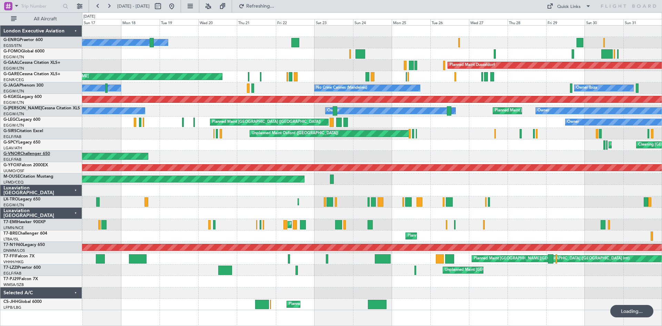
click at [33, 155] on link "G-VNOR Challenger 650" at bounding box center [26, 154] width 47 height 4
click at [12, 255] on span "[GEOGRAPHIC_DATA] ([GEOGRAPHIC_DATA] Intl)" at bounding box center [36, 255] width 66 height 9
click at [18, 256] on span "[GEOGRAPHIC_DATA] ([GEOGRAPHIC_DATA] Intl)" at bounding box center [36, 255] width 66 height 9
click at [31, 254] on link "T7-FFI Falcon 7X" at bounding box center [18, 256] width 31 height 4
click at [29, 268] on link "T7-LZZI Praetor 600" at bounding box center [21, 268] width 37 height 4
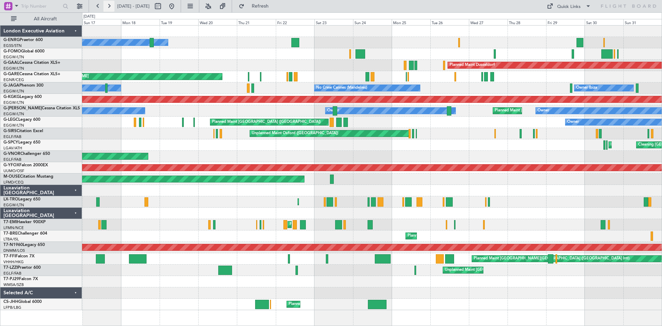
click at [110, 4] on button at bounding box center [108, 6] width 11 height 11
